Goal: Navigation & Orientation: Find specific page/section

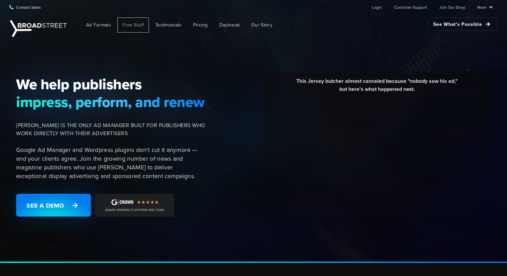
click at [137, 26] on span "Free Stuff" at bounding box center [132, 24] width 21 height 7
click at [487, 9] on link "More" at bounding box center [485, 6] width 16 height 13
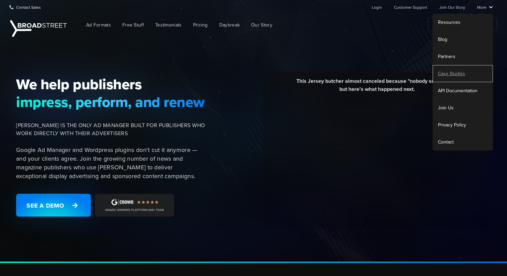
click at [461, 68] on link "Case Studies" at bounding box center [462, 73] width 60 height 17
